Goal: Use online tool/utility

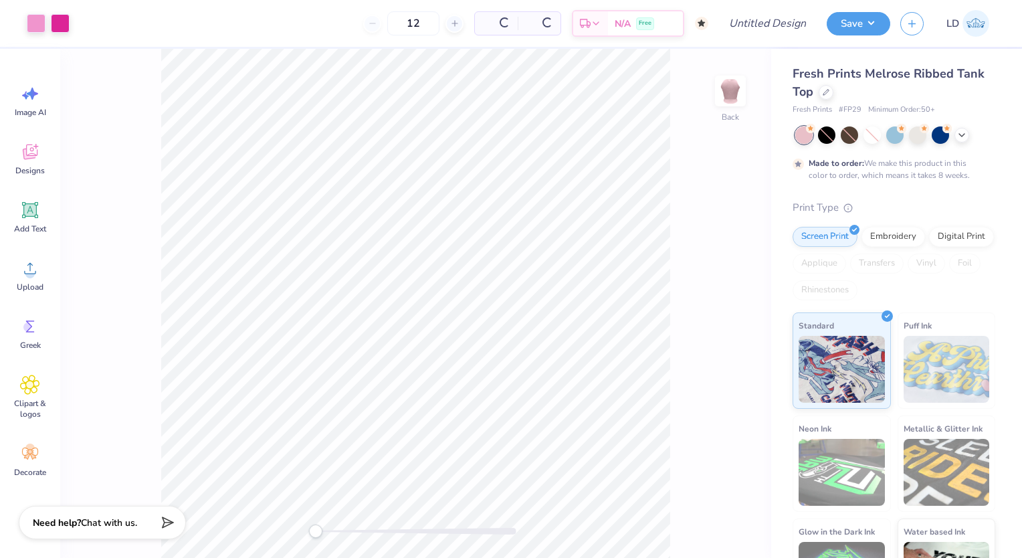
type input "50"
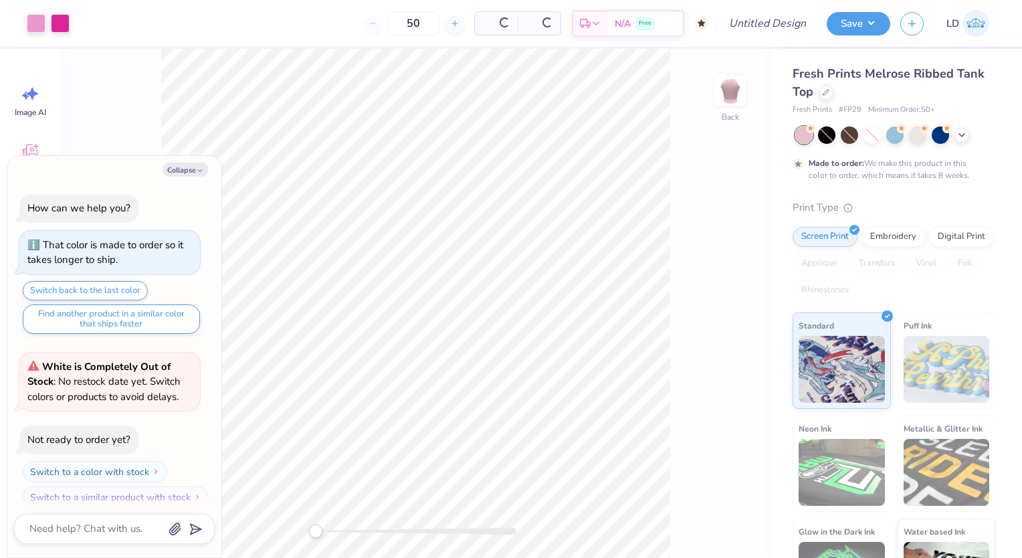
scroll to position [10, 0]
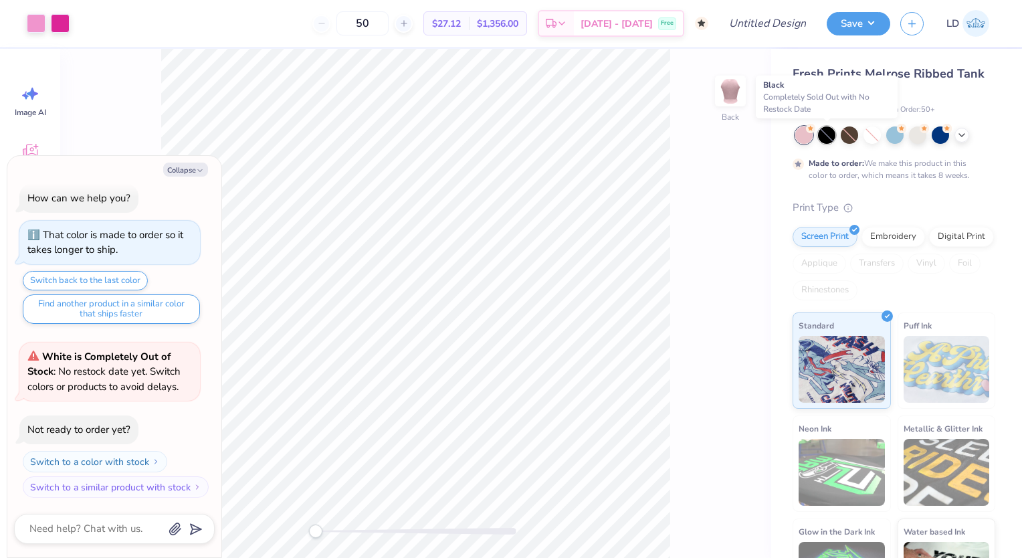
click at [829, 138] on div at bounding box center [826, 134] width 17 height 17
click at [829, 132] on div at bounding box center [826, 134] width 17 height 17
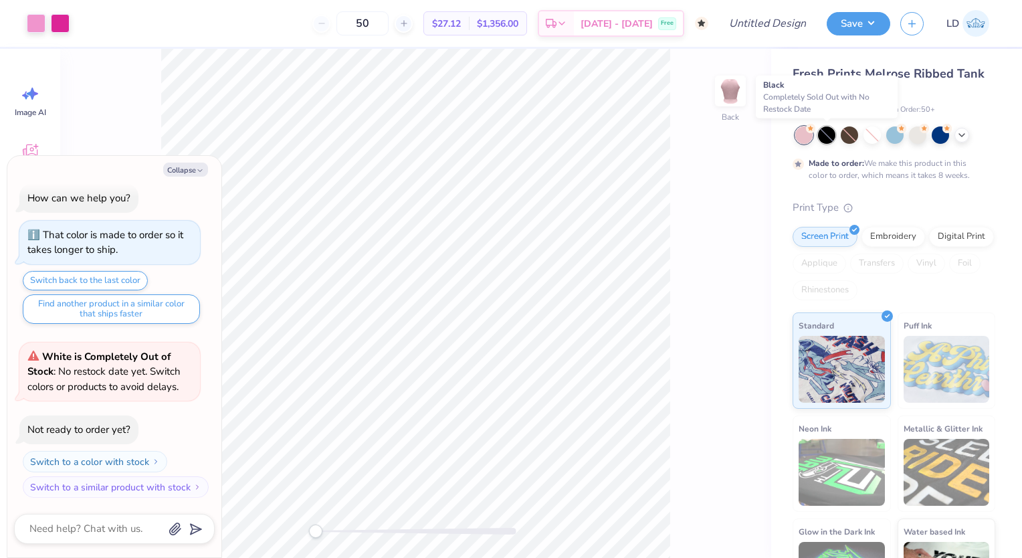
click at [829, 132] on div at bounding box center [826, 134] width 17 height 17
click at [187, 172] on button "Collapse" at bounding box center [185, 170] width 45 height 14
type textarea "x"
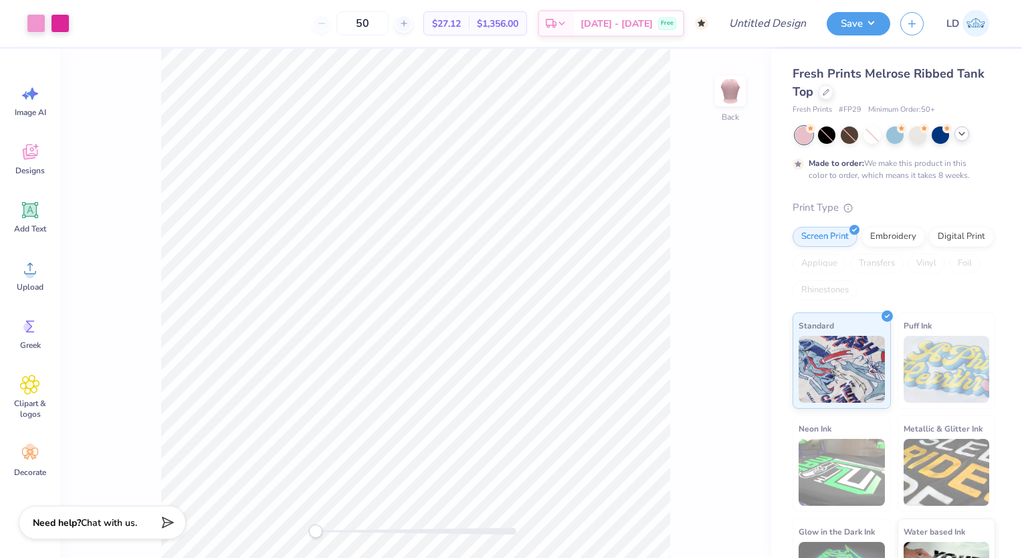
click at [969, 136] on div at bounding box center [962, 133] width 15 height 15
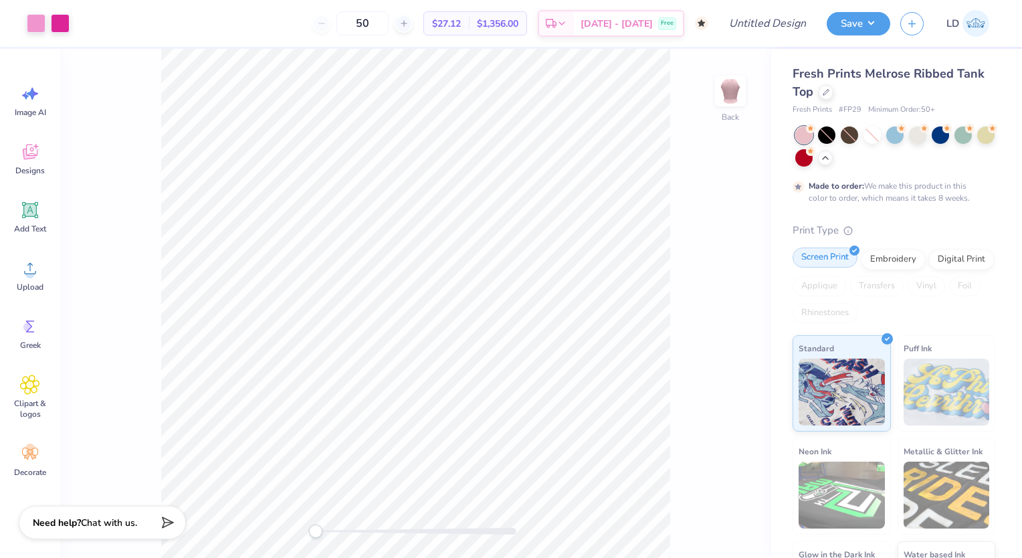
click at [833, 258] on div "Screen Print" at bounding box center [825, 258] width 65 height 20
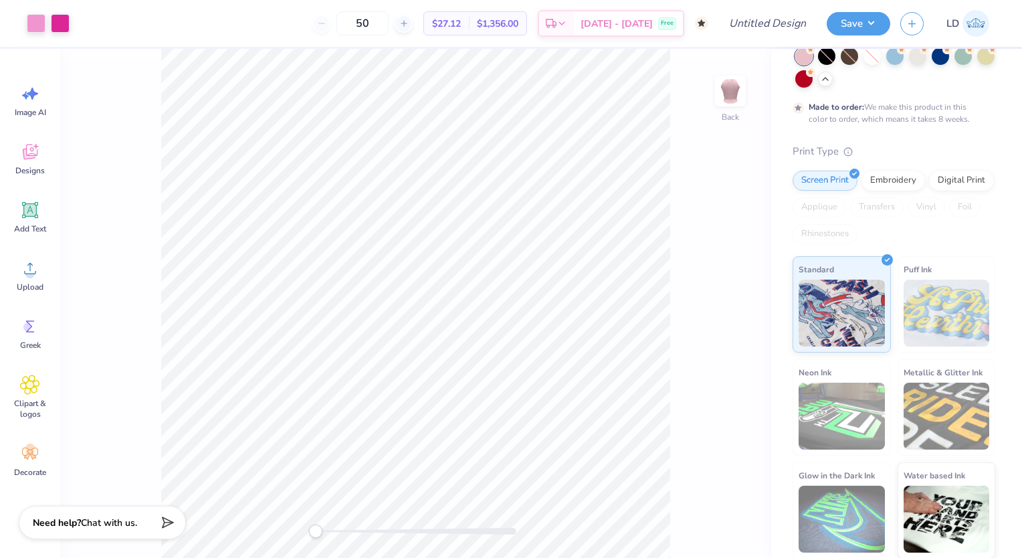
scroll to position [0, 0]
